Goal: Information Seeking & Learning: Learn about a topic

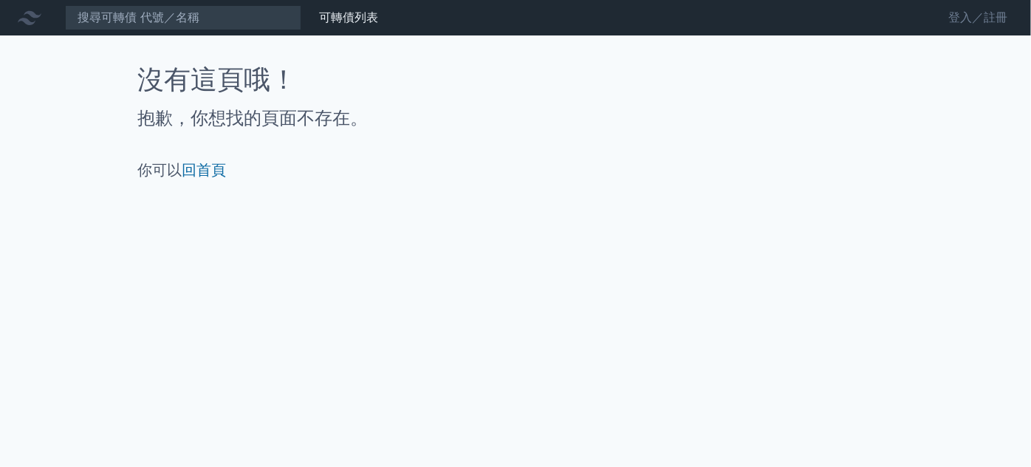
click at [957, 13] on link "登入／註冊" at bounding box center [978, 18] width 83 height 24
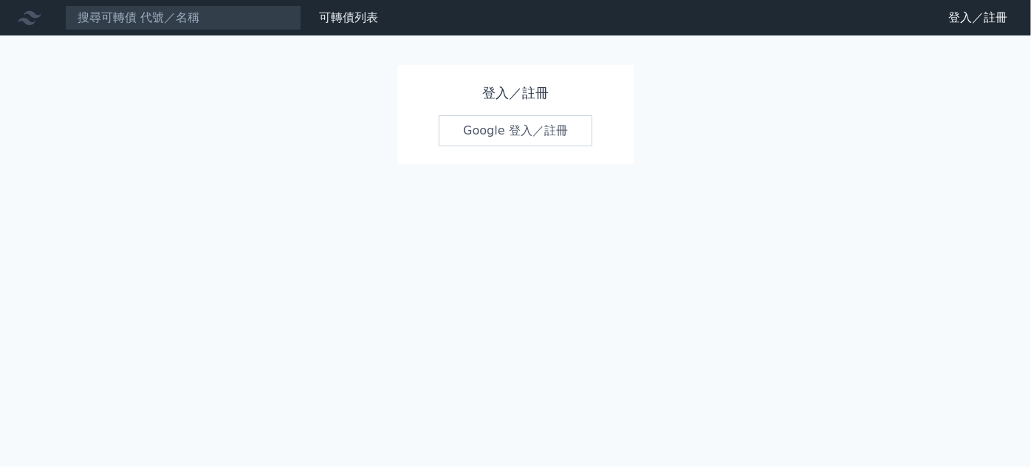
click at [580, 129] on link "Google 登入／註冊" at bounding box center [516, 130] width 154 height 31
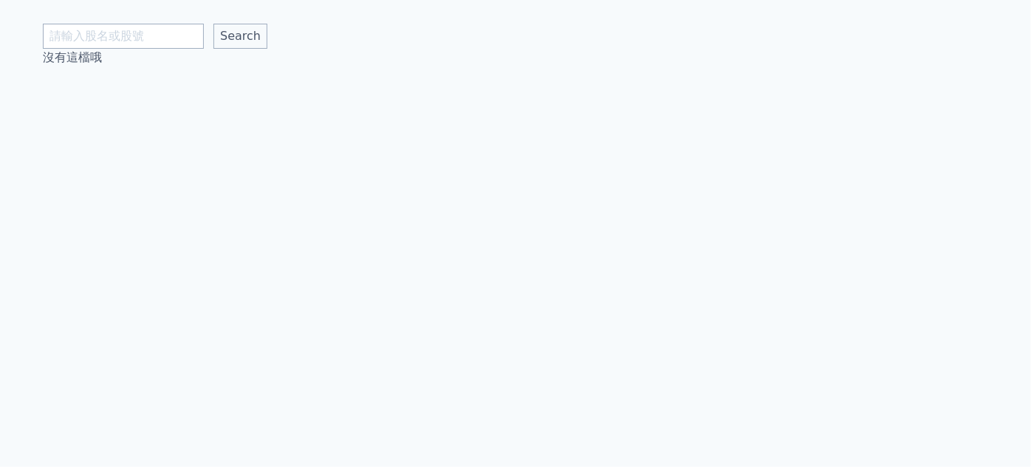
click at [104, 37] on input "text" at bounding box center [123, 36] width 161 height 25
type input "胡連"
click at [213, 24] on input "Search" at bounding box center [240, 36] width 54 height 25
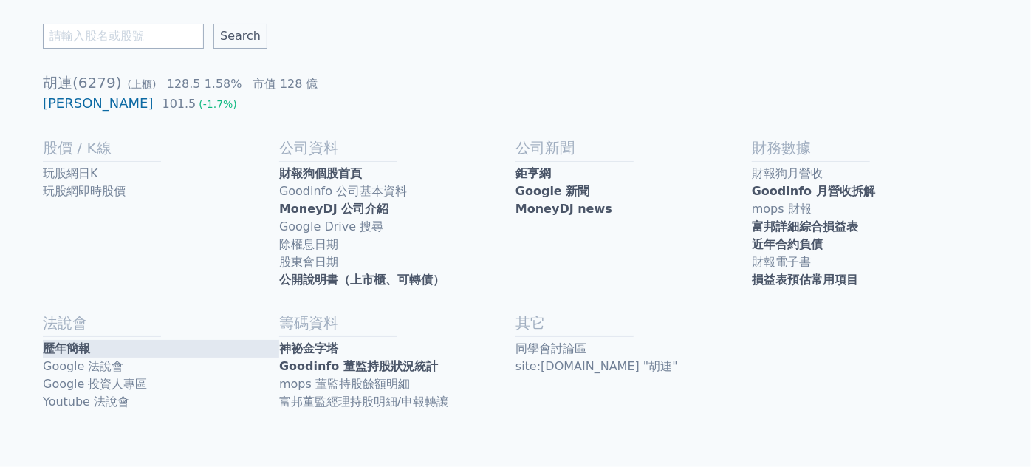
click at [167, 346] on link "歷年簡報" at bounding box center [161, 349] width 236 height 18
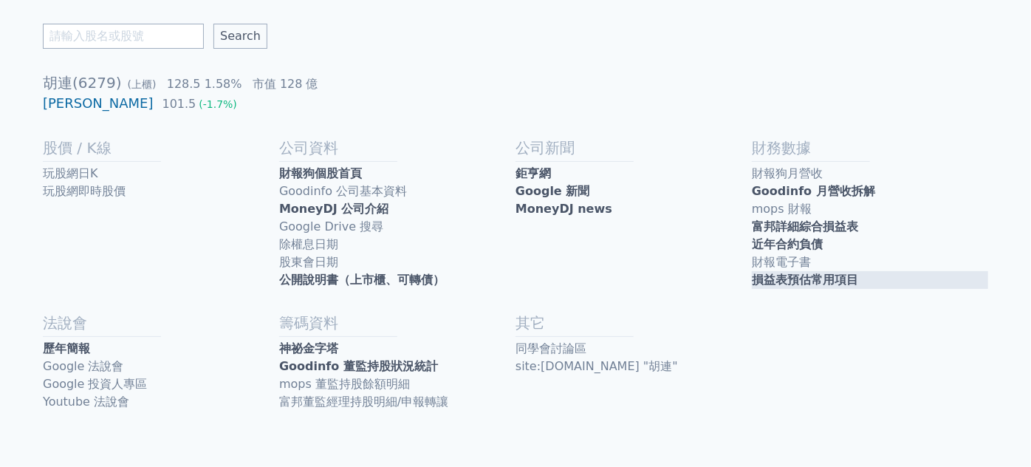
click at [799, 274] on link "損益表預估常用項目" at bounding box center [870, 280] width 236 height 18
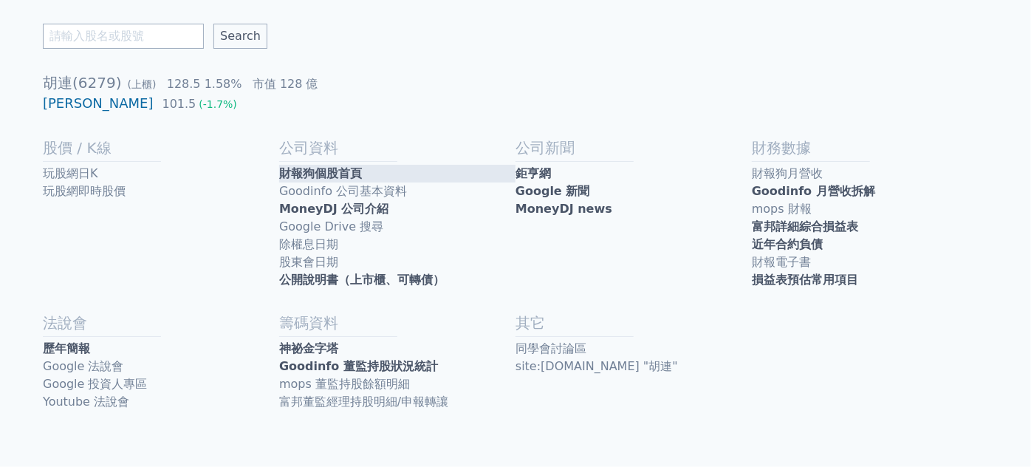
click at [335, 170] on link "財報狗個股首頁" at bounding box center [397, 174] width 236 height 18
